Goal: Check status: Check status

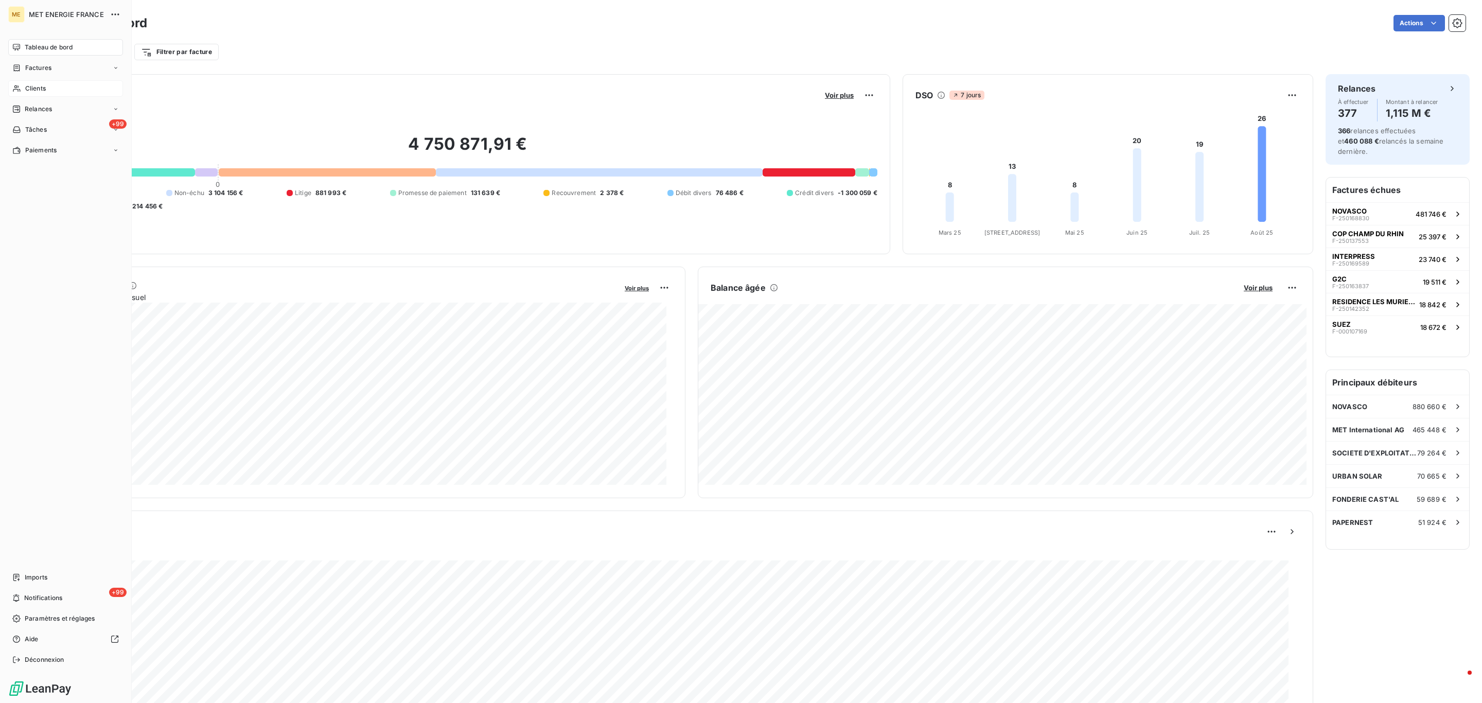
click at [20, 82] on div "Clients" at bounding box center [65, 88] width 115 height 16
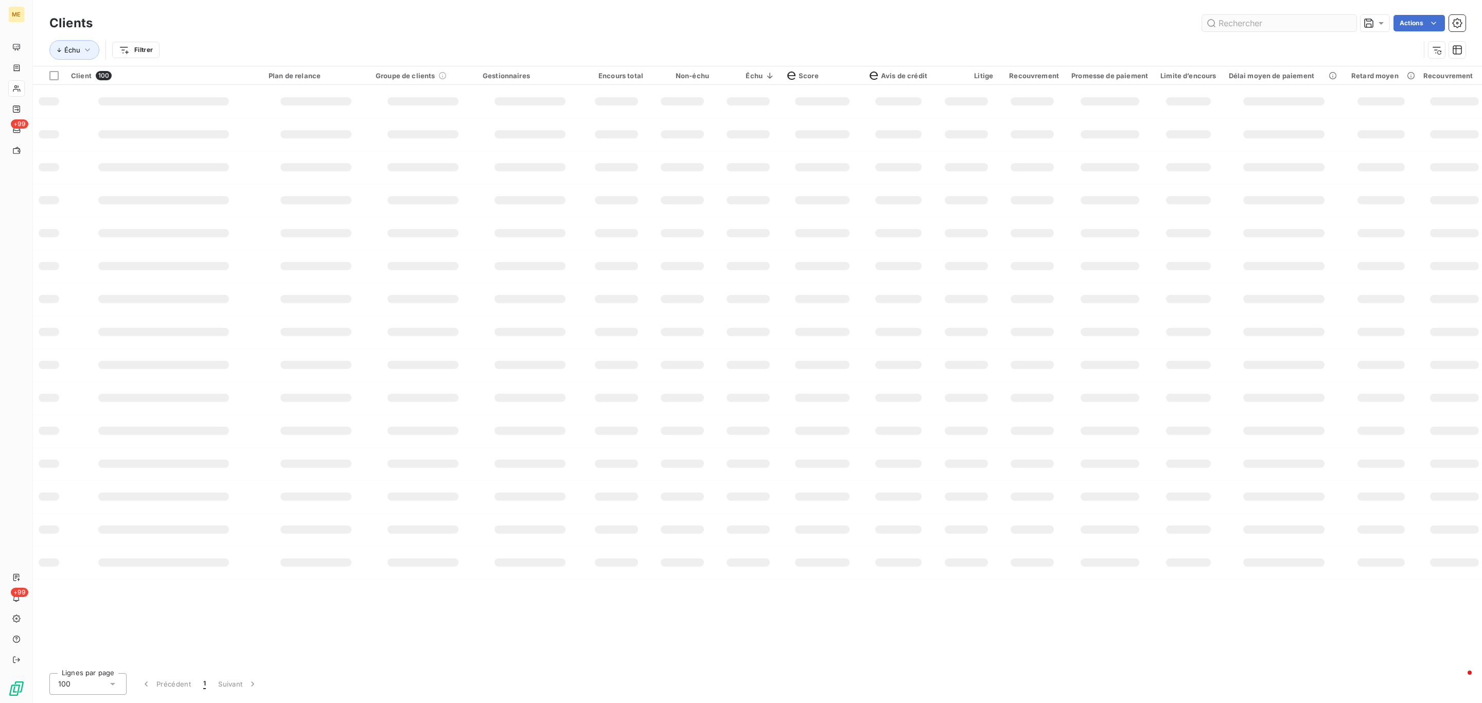
click at [1217, 23] on input "text" at bounding box center [1279, 23] width 154 height 16
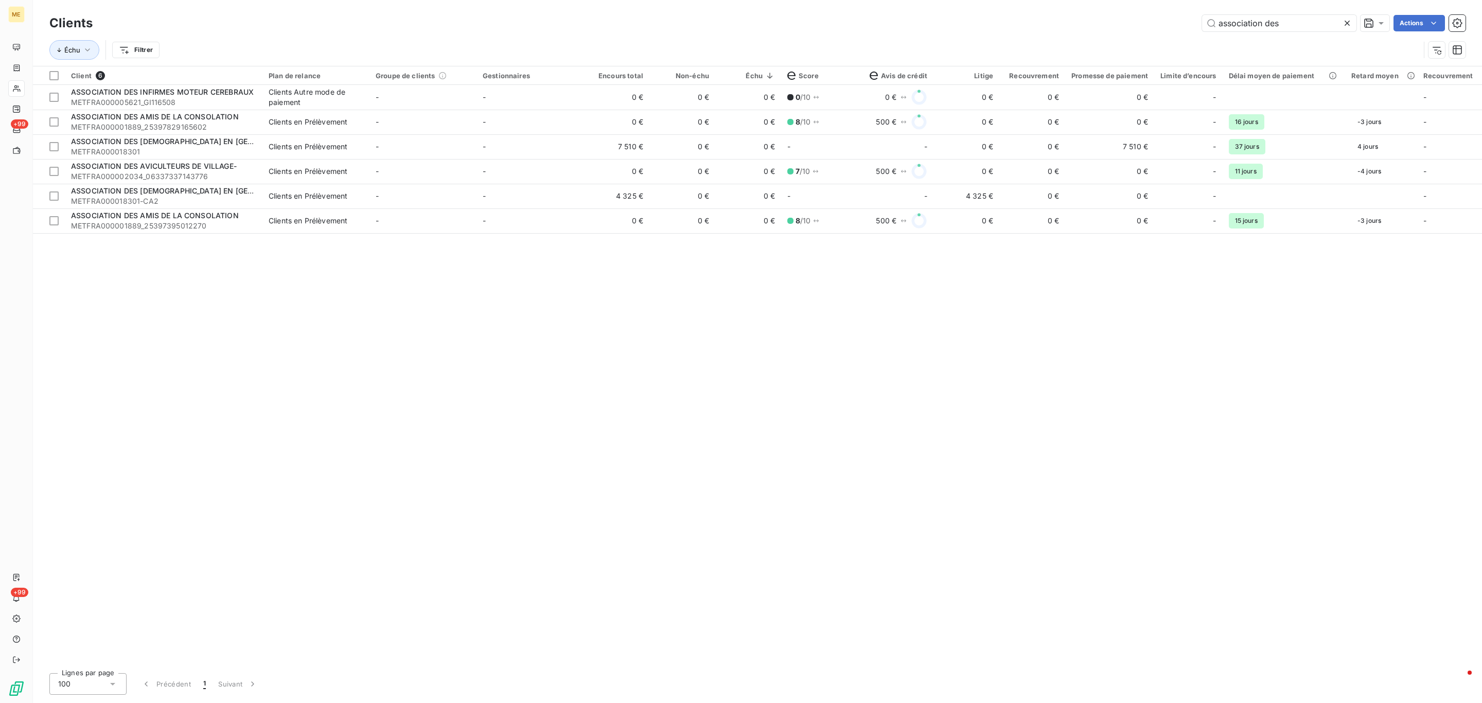
type input "association des"
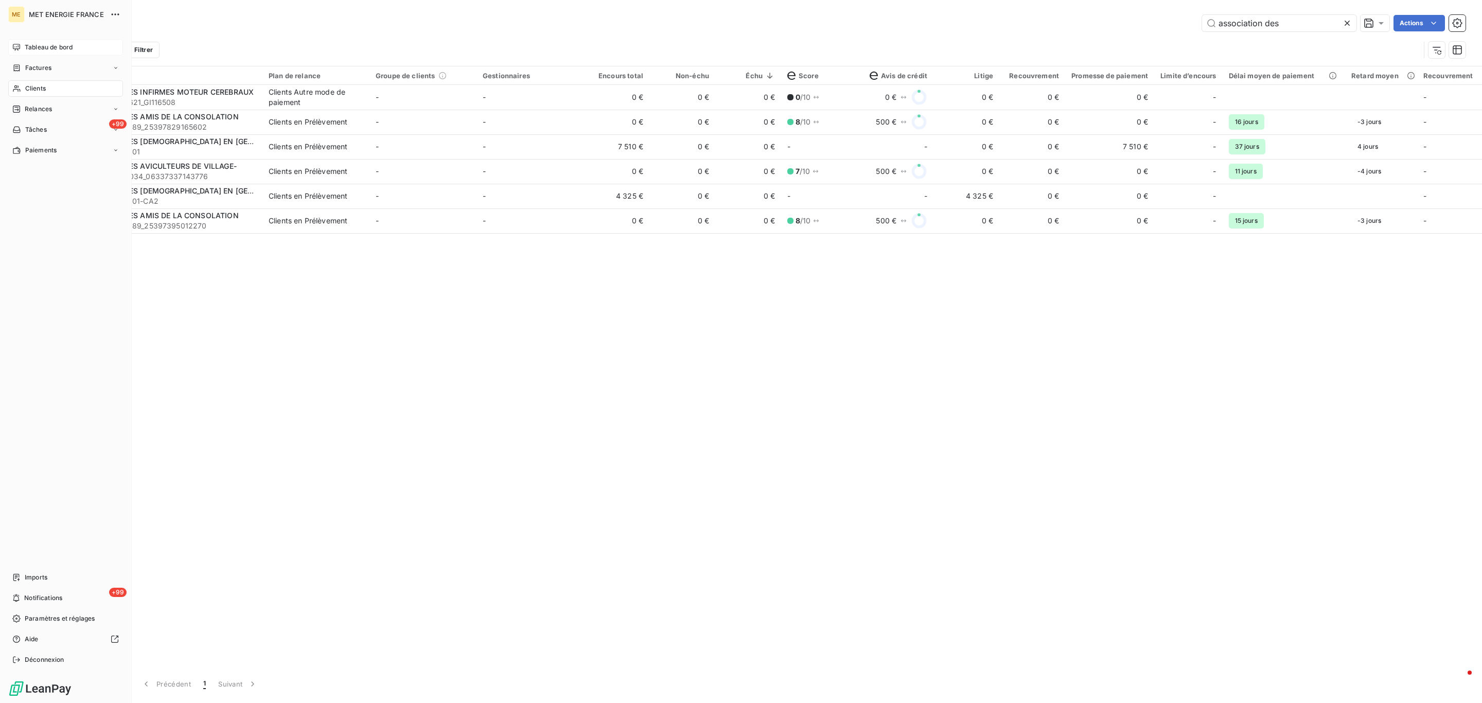
click at [25, 48] on span "Tableau de bord" at bounding box center [49, 47] width 48 height 9
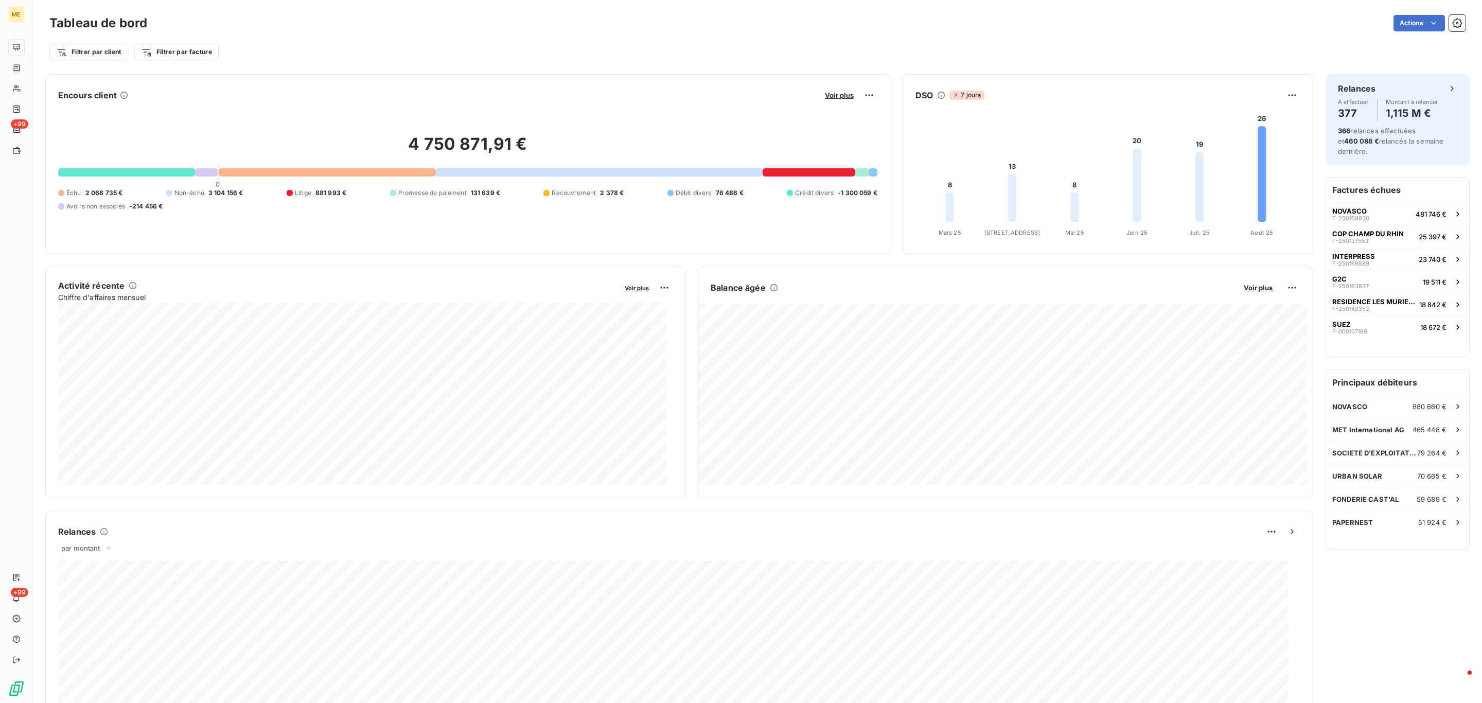
click at [812, 98] on div "Encours client Voir plus" at bounding box center [467, 95] width 819 height 16
click at [825, 97] on span "Voir plus" at bounding box center [839, 95] width 29 height 8
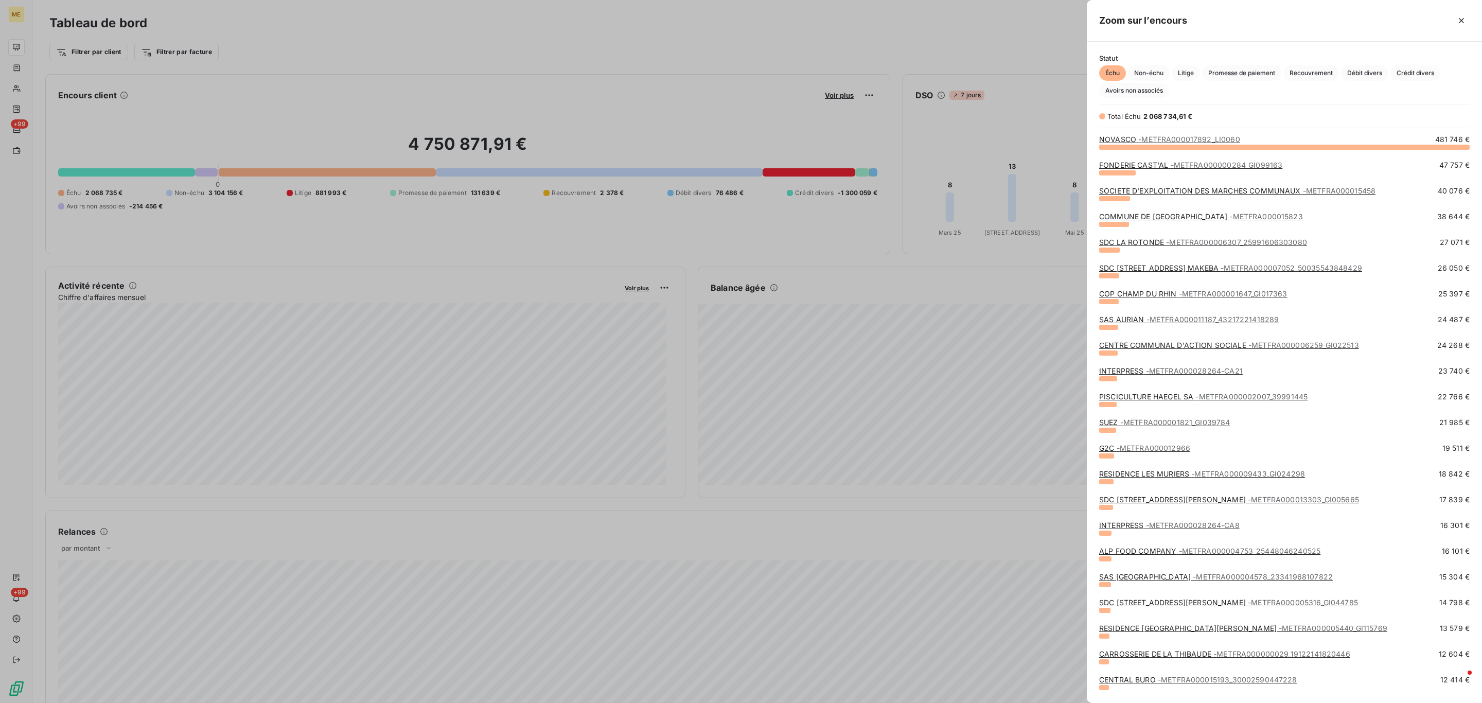
scroll to position [544, 383]
click at [1167, 72] on span "Non-échu" at bounding box center [1149, 72] width 42 height 15
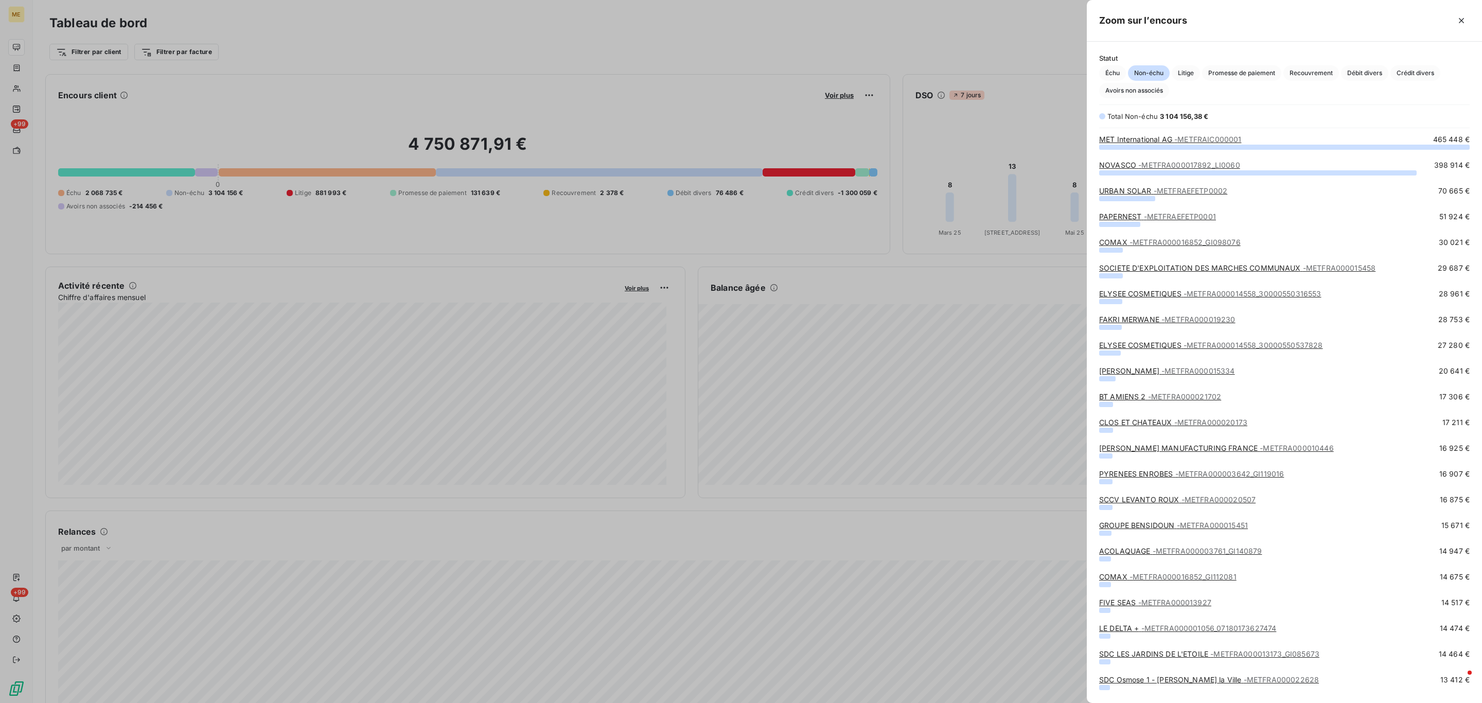
drag, startPoint x: 1173, startPoint y: 143, endPoint x: 1150, endPoint y: 139, distance: 23.9
click at [1150, 139] on link "MET International AG - METFRAIC000001" at bounding box center [1170, 139] width 142 height 9
